Goal: Information Seeking & Learning: Learn about a topic

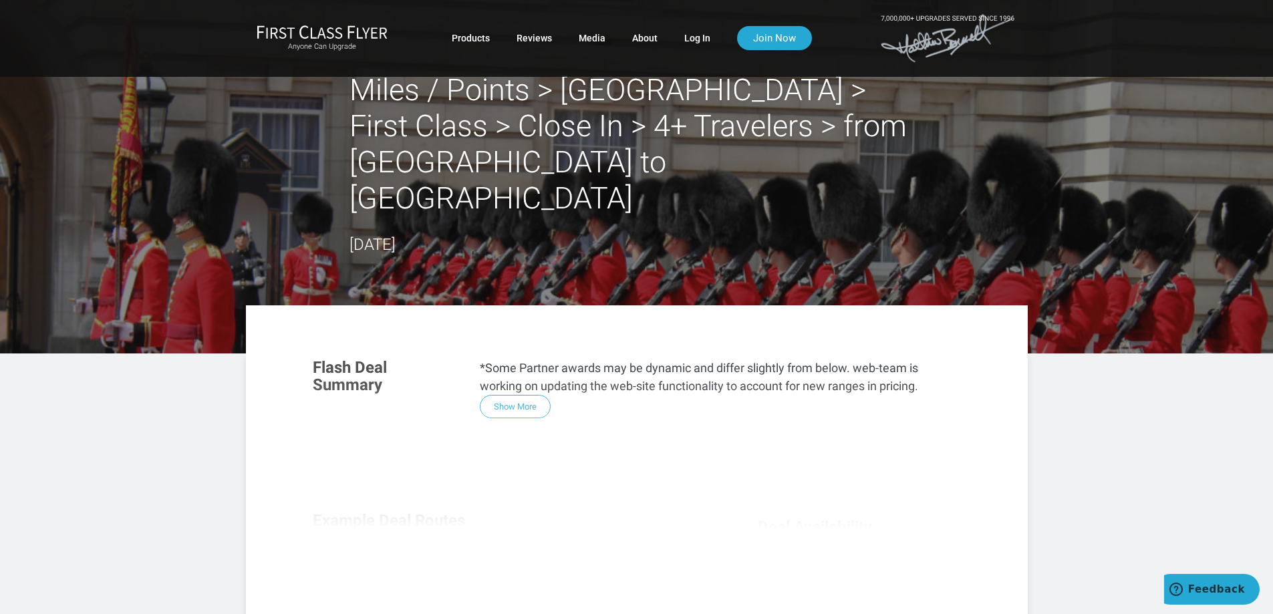
click at [516, 368] on div "Flash Deal Summary *Some Partner awards may be dynamic and differ slightly from…" at bounding box center [636, 528] width 675 height 364
click at [523, 372] on div "Flash Deal Summary *Some Partner awards may be dynamic and differ slightly from…" at bounding box center [636, 528] width 675 height 364
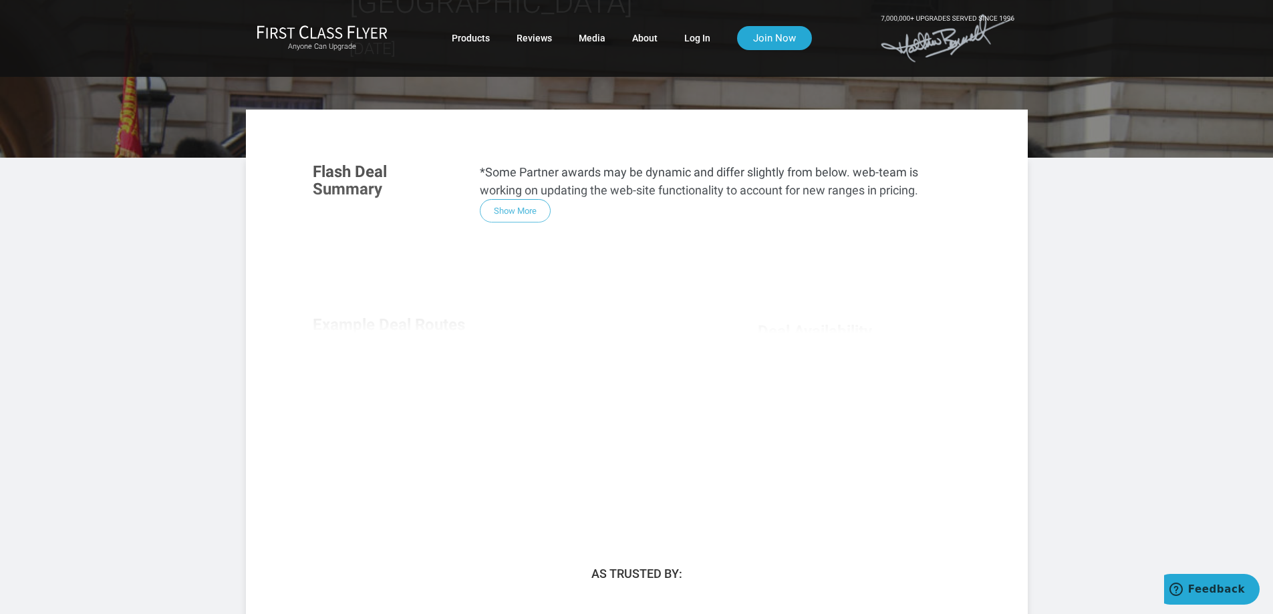
scroll to position [134, 0]
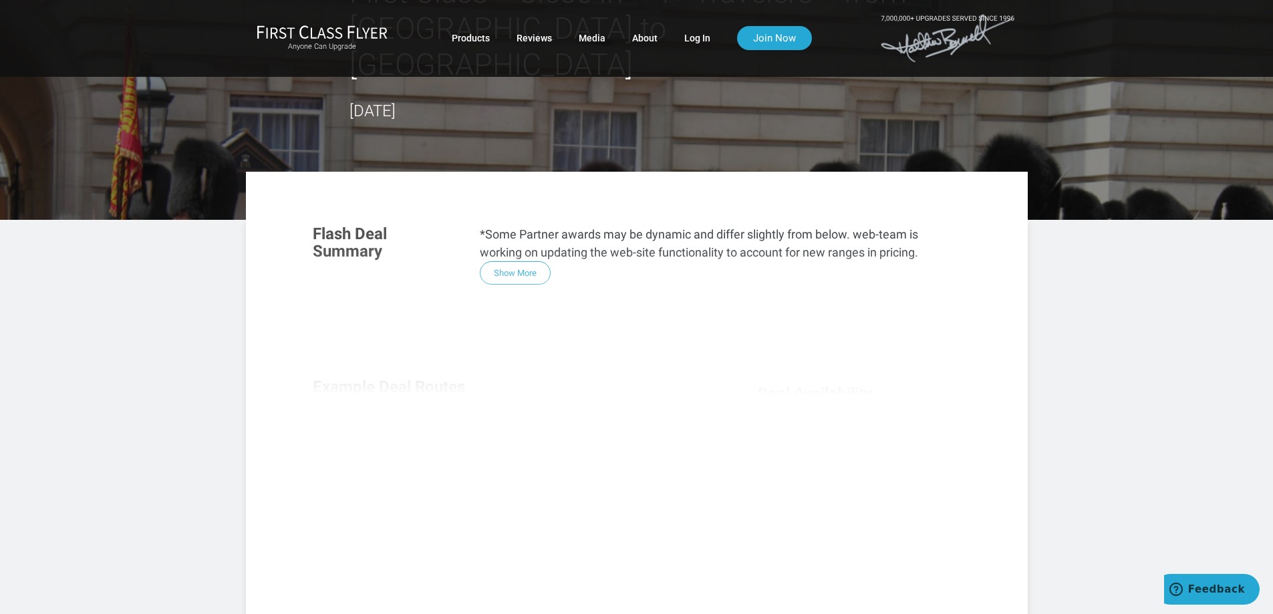
click at [519, 235] on div "Flash Deal Summary *Some Partner awards may be dynamic and differ slightly from…" at bounding box center [636, 394] width 675 height 364
click at [525, 238] on div "Flash Deal Summary *Some Partner awards may be dynamic and differ slightly from…" at bounding box center [636, 394] width 675 height 364
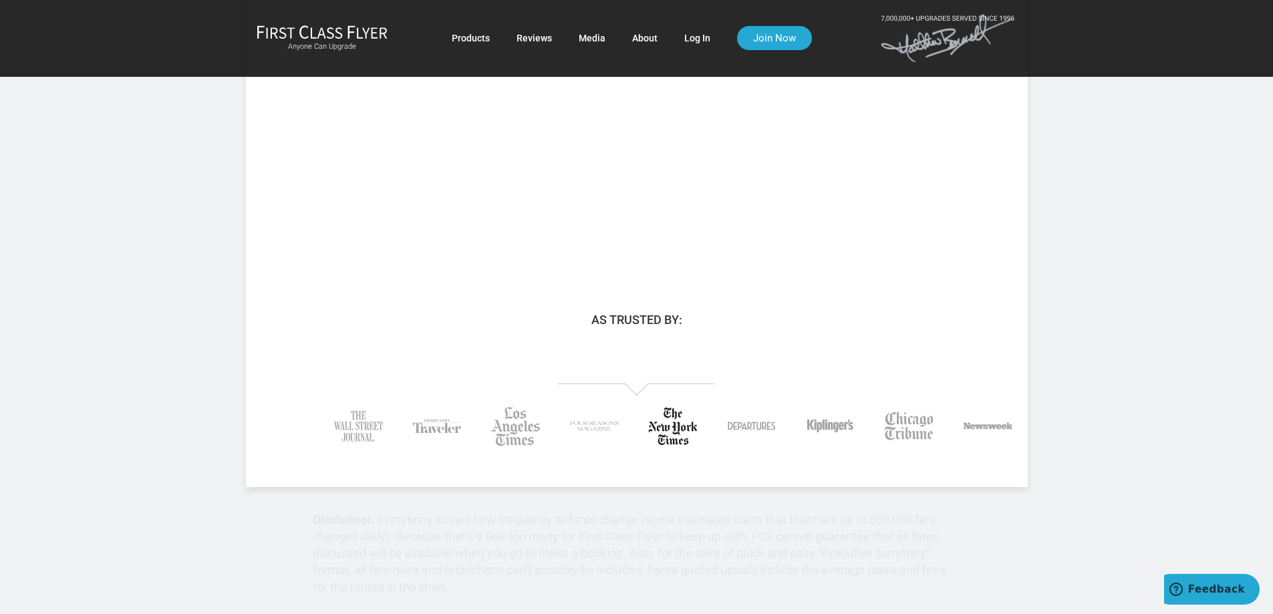
scroll to position [451, 0]
click at [954, 332] on div at bounding box center [636, 409] width 735 height 154
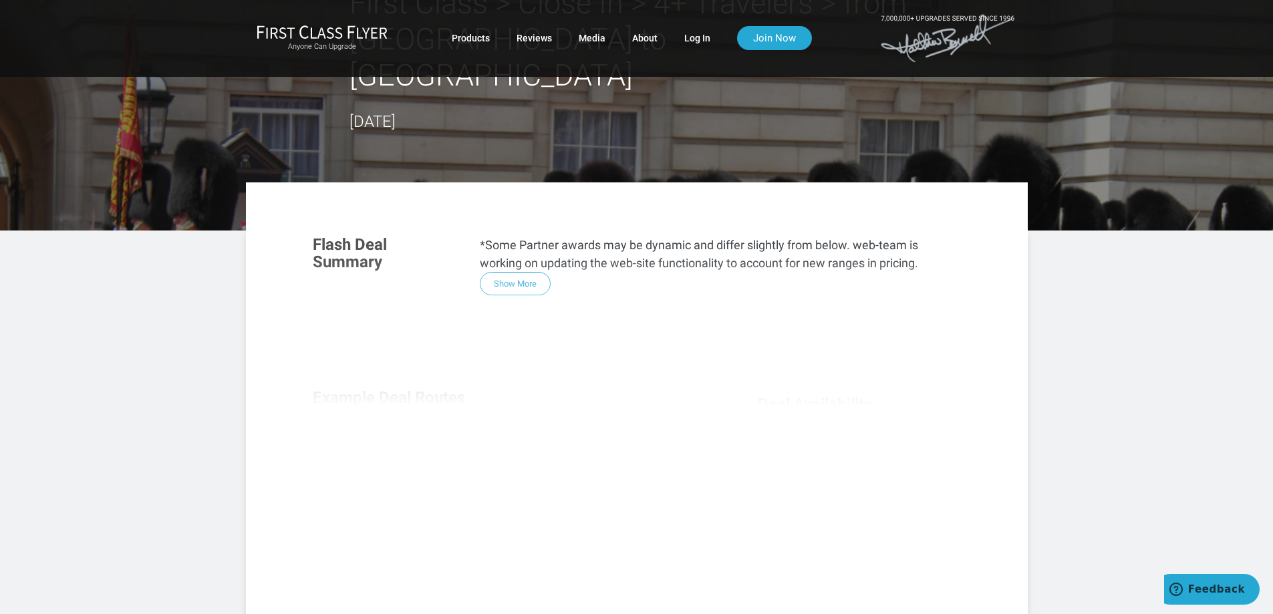
scroll to position [102, 0]
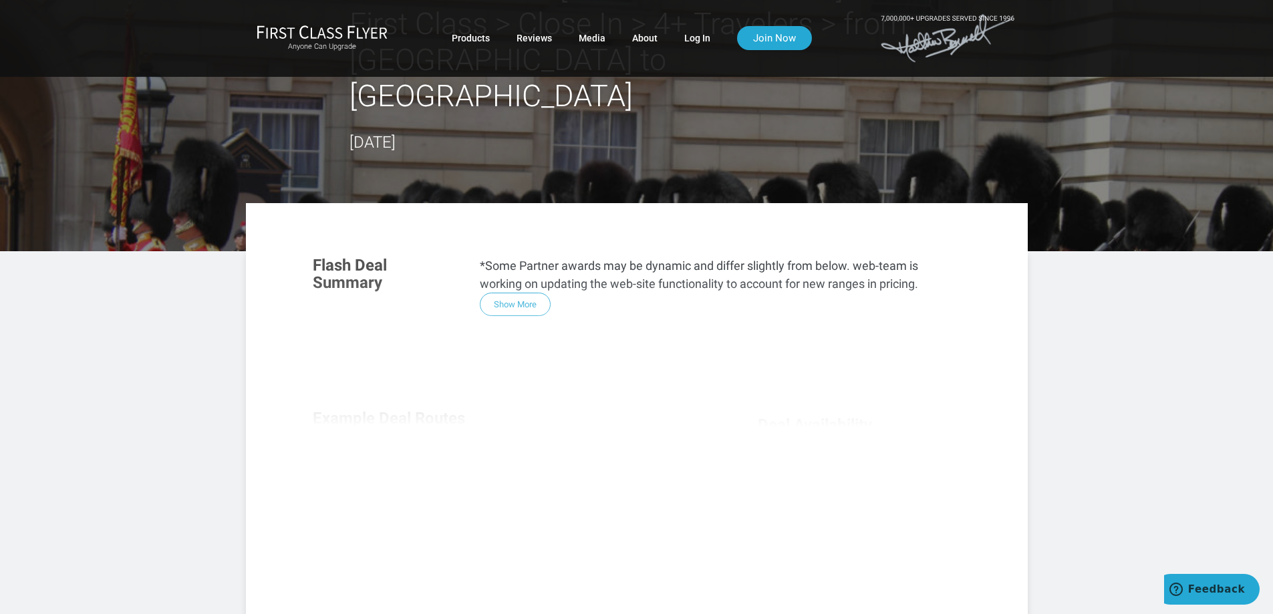
click at [508, 267] on div "Flash Deal Summary *Some Partner awards may be dynamic and differ slightly from…" at bounding box center [636, 425] width 675 height 364
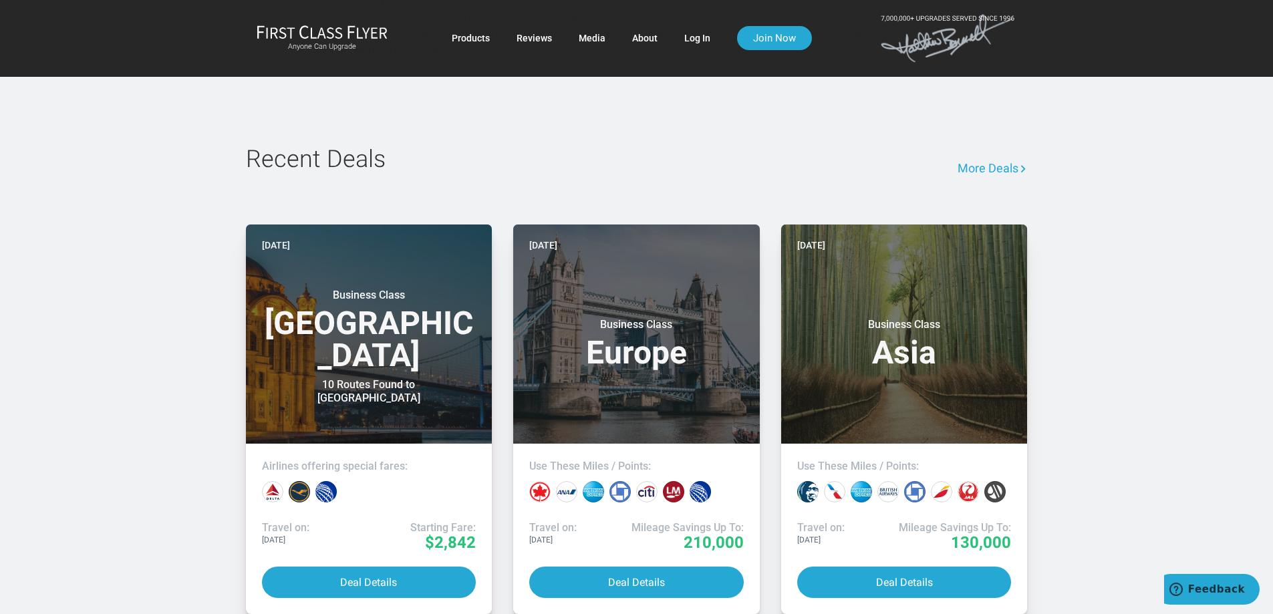
scroll to position [988, 0]
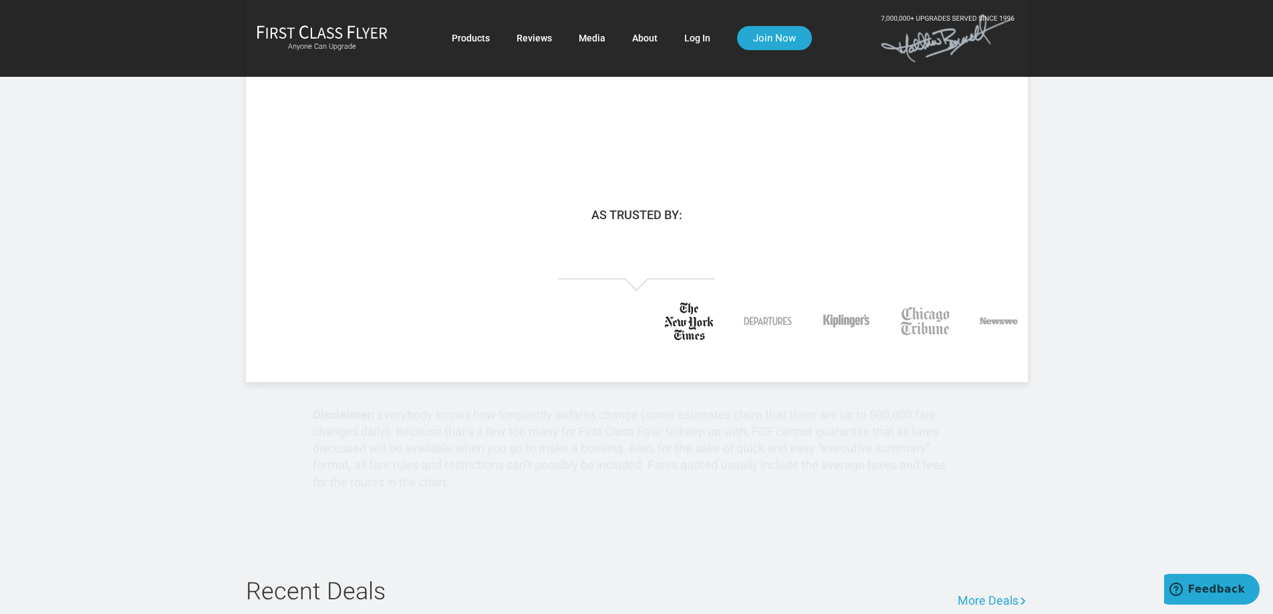
scroll to position [735, 0]
